Goal: Task Accomplishment & Management: Use online tool/utility

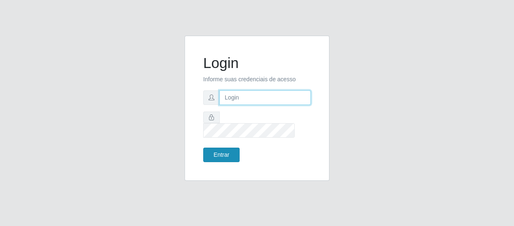
type input "[EMAIL_ADDRESS][DOMAIN_NAME]"
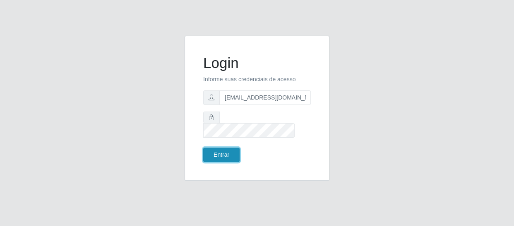
click at [224, 147] on button "Entrar" at bounding box center [221, 154] width 36 height 14
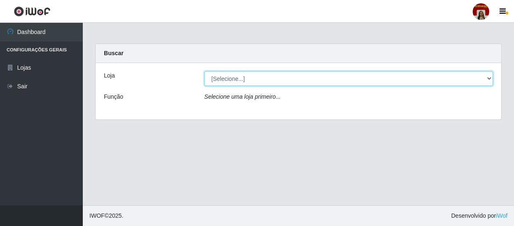
click at [489, 79] on select "[Selecione...] Mar Vermelho - Loja 04" at bounding box center [348, 78] width 289 height 14
select select "251"
click at [204, 71] on select "[Selecione...] Mar Vermelho - Loja 04" at bounding box center [348, 78] width 289 height 14
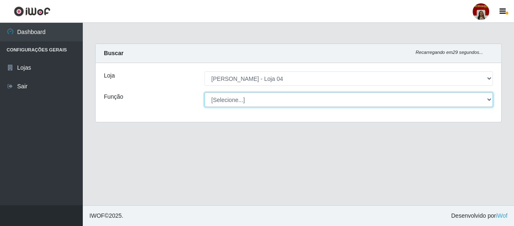
click at [491, 98] on select "[Selecione...] ASG ASG + ASG ++ Auxiliar de Depósito Auxiliar de Depósito + Aux…" at bounding box center [348, 99] width 289 height 14
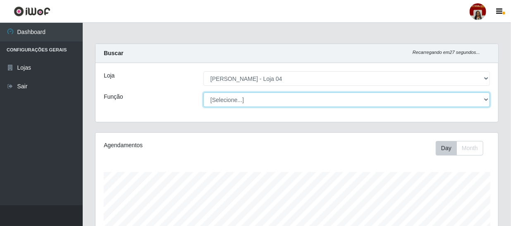
scroll to position [172, 403]
select select "22"
click at [204, 92] on select "[Selecione...] ASG ASG + ASG ++ Auxiliar de Depósito Auxiliar de Depósito + Aux…" at bounding box center [347, 99] width 287 height 14
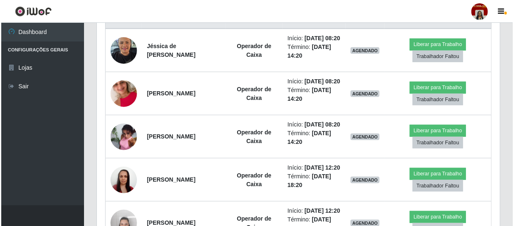
scroll to position [338, 0]
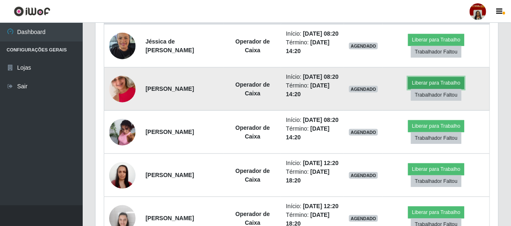
click at [431, 89] on button "Liberar para Trabalho" at bounding box center [436, 83] width 56 height 12
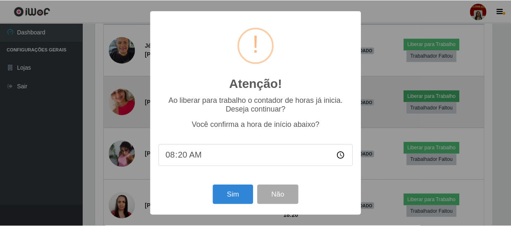
scroll to position [172, 399]
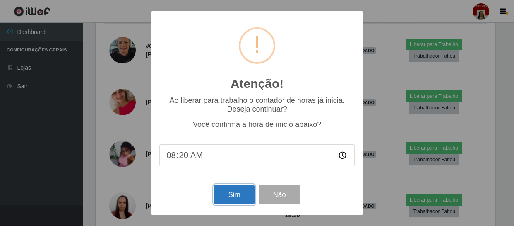
click at [226, 192] on button "Sim" at bounding box center [234, 194] width 40 height 19
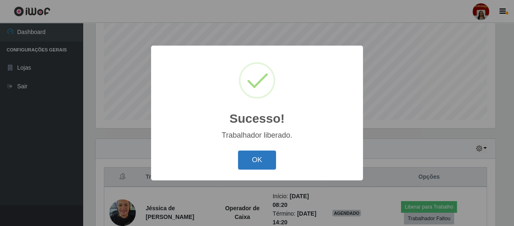
click at [254, 156] on button "OK" at bounding box center [257, 159] width 38 height 19
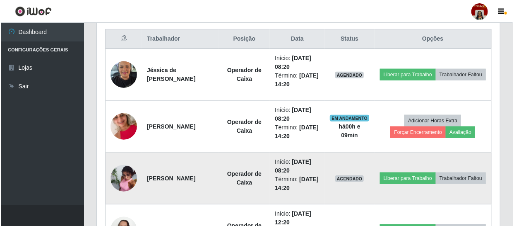
scroll to position [327, 0]
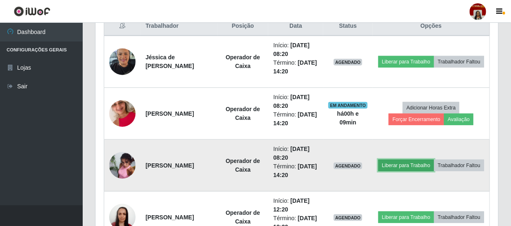
click at [418, 159] on button "Liberar para Trabalho" at bounding box center [407, 165] width 56 height 12
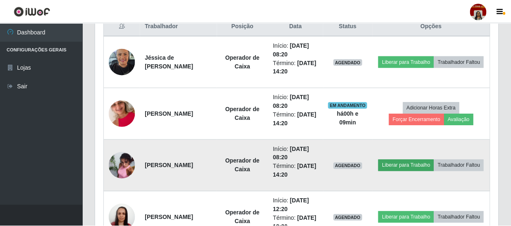
scroll to position [172, 399]
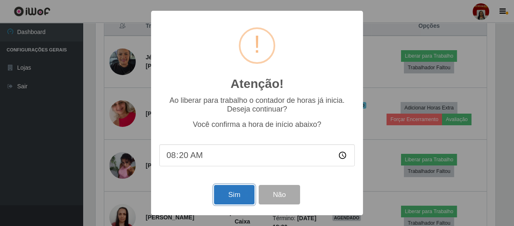
click at [244, 192] on button "Sim" at bounding box center [234, 194] width 40 height 19
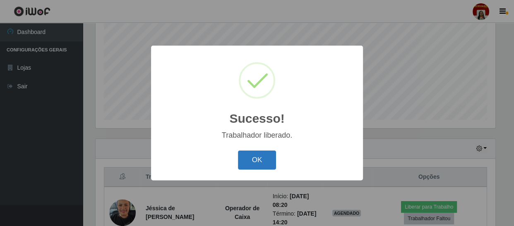
click at [262, 163] on button "OK" at bounding box center [257, 159] width 38 height 19
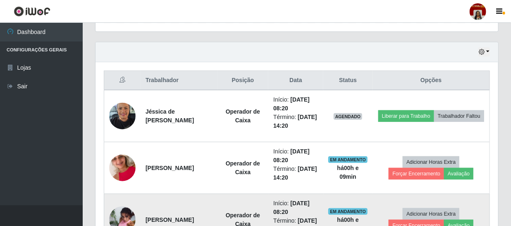
scroll to position [252, 0]
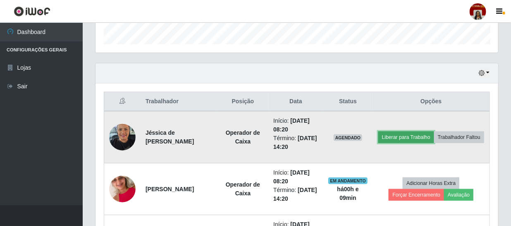
click at [425, 131] on button "Liberar para Trabalho" at bounding box center [407, 137] width 56 height 12
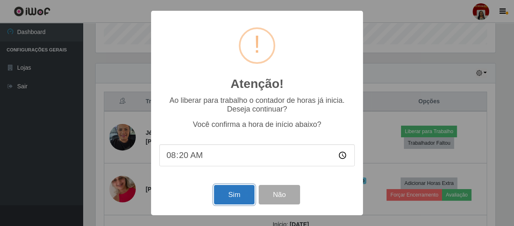
click at [251, 192] on button "Sim" at bounding box center [234, 194] width 40 height 19
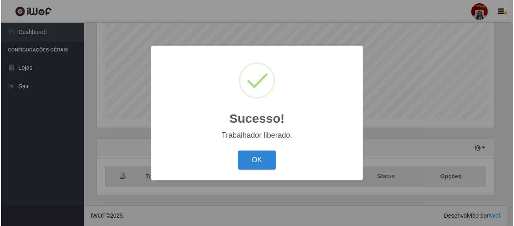
scroll to position [0, 0]
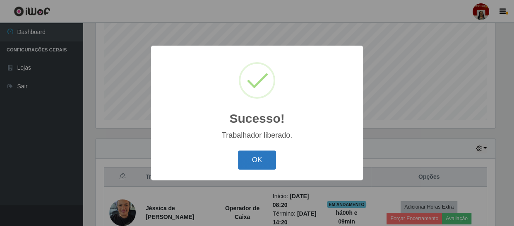
click at [256, 158] on button "OK" at bounding box center [257, 159] width 38 height 19
